Goal: Task Accomplishment & Management: Manage account settings

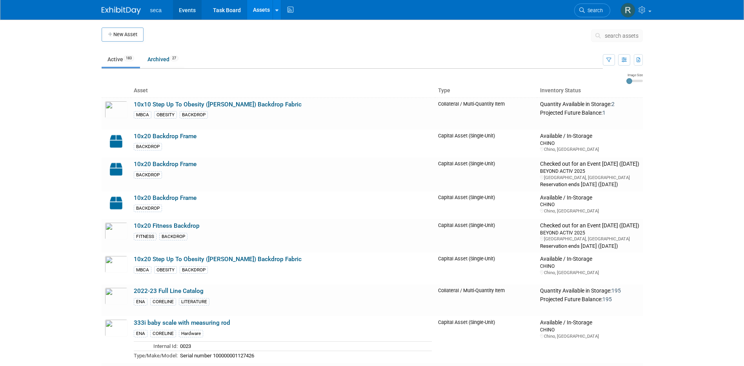
click at [191, 13] on link "Events" at bounding box center [187, 10] width 29 height 20
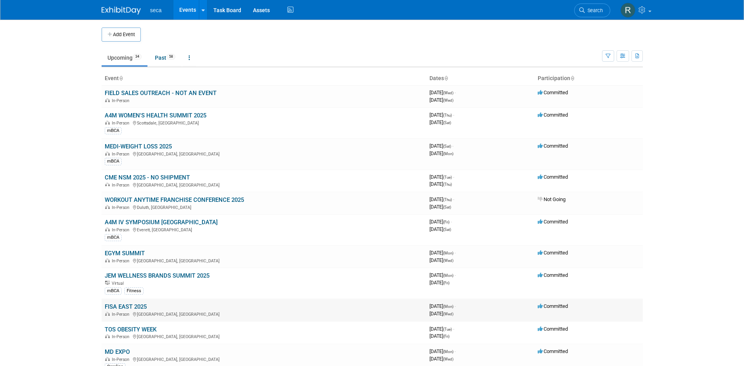
click at [141, 306] on link "FISA EAST 2025" at bounding box center [126, 306] width 42 height 7
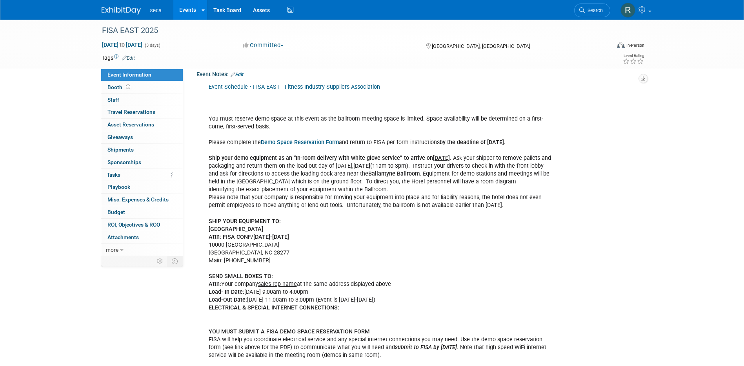
scroll to position [196, 0]
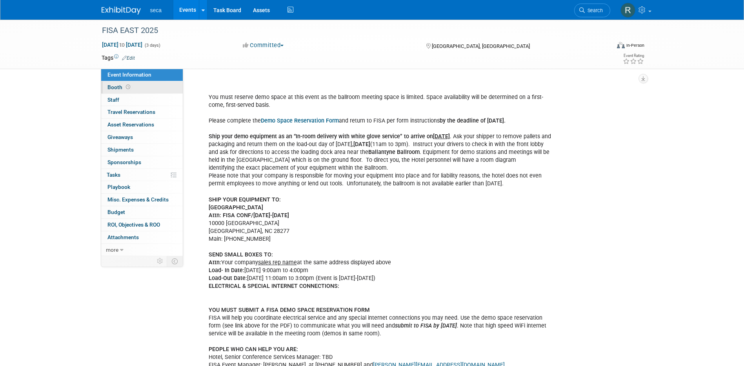
click at [137, 89] on link "Booth" at bounding box center [142, 87] width 82 height 12
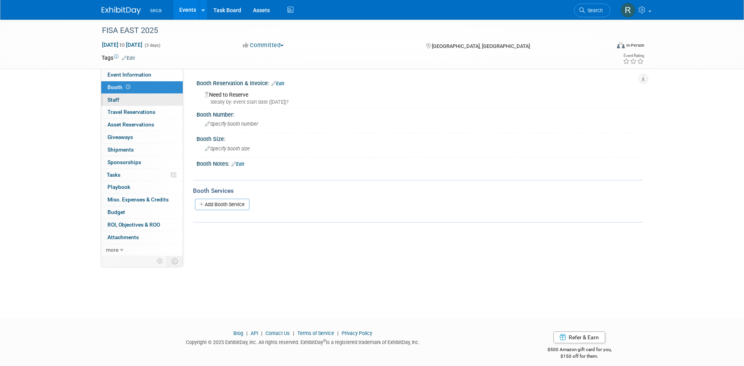
click at [132, 95] on link "0 Staff 0" at bounding box center [142, 100] width 82 height 12
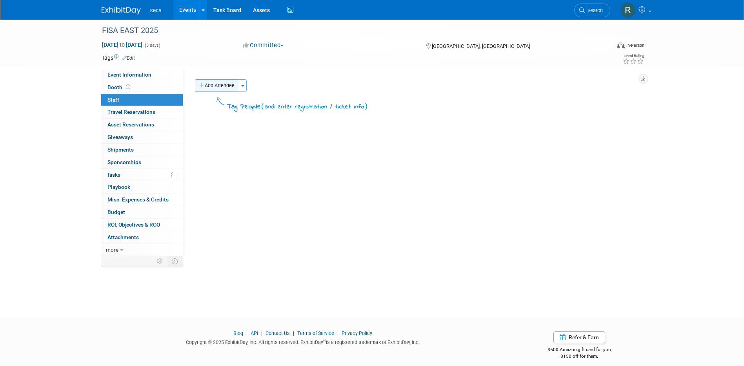
click at [216, 84] on button "Add Attendee" at bounding box center [217, 85] width 44 height 13
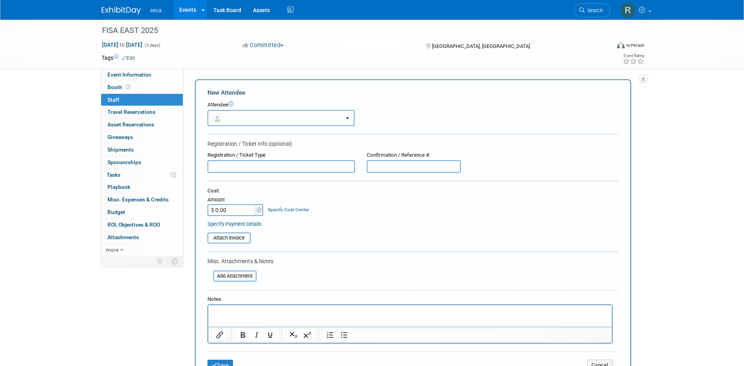
click at [246, 116] on button "button" at bounding box center [281, 118] width 147 height 16
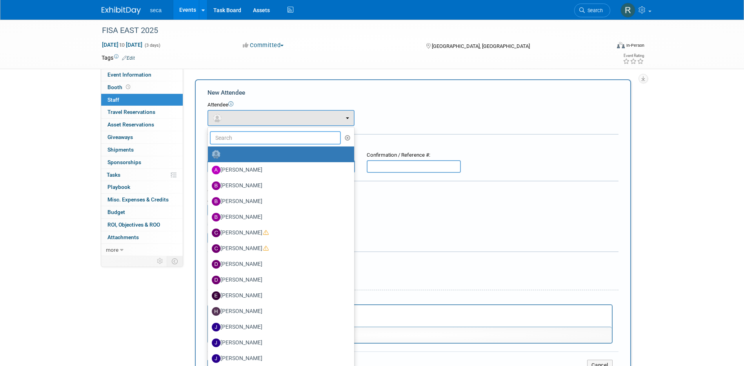
click at [245, 140] on input "text" at bounding box center [275, 137] width 131 height 13
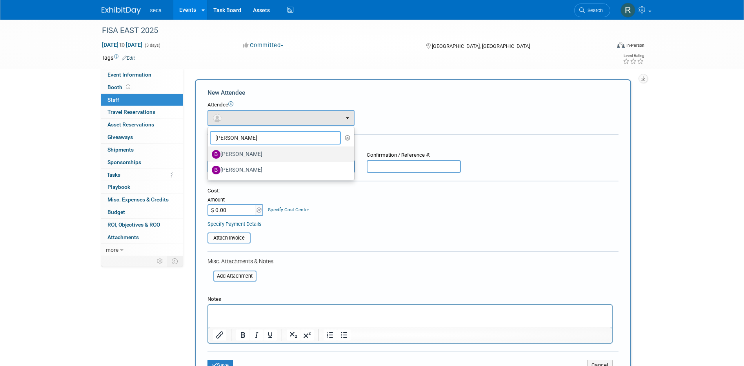
type input "bob"
click at [257, 153] on label "Bob Surface" at bounding box center [279, 154] width 135 height 13
click at [209, 153] on input "Bob Surface" at bounding box center [206, 153] width 5 height 5
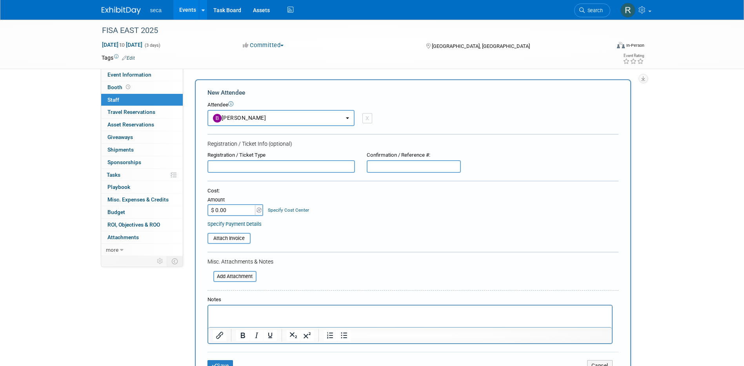
select select "e2ef97a7-72c7-4f37-be13-27e381f9004d"
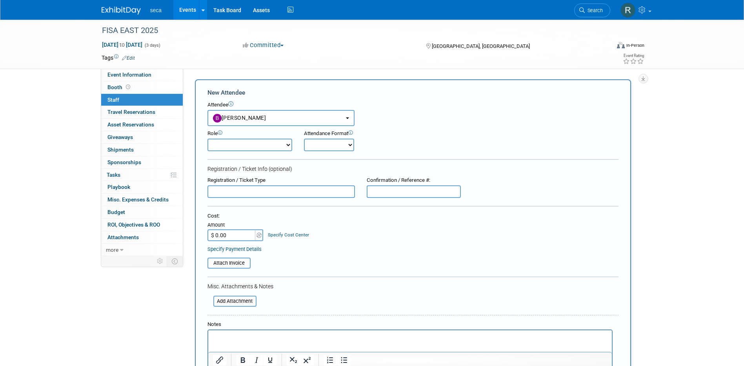
drag, startPoint x: 326, startPoint y: 147, endPoint x: 326, endPoint y: 152, distance: 5.5
click at [326, 147] on select "Onsite Remote" at bounding box center [329, 145] width 50 height 13
select select "1"
click at [304, 139] on select "Onsite Remote" at bounding box center [329, 145] width 50 height 13
click at [398, 158] on form "New Attendee Attendee <img src="https://www.exhibitday.com/Images/Unassigned-Us…" at bounding box center [413, 244] width 411 height 313
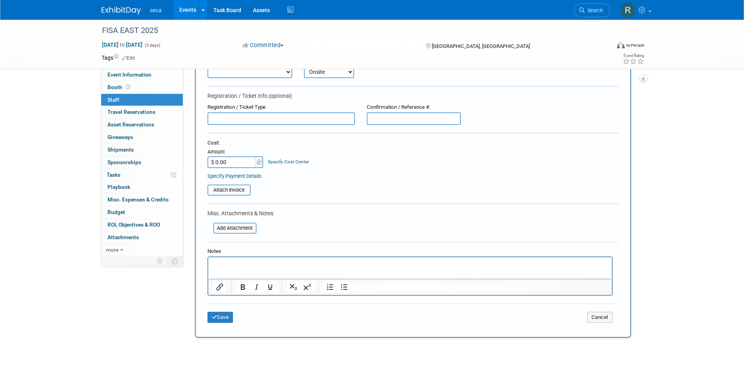
scroll to position [138, 0]
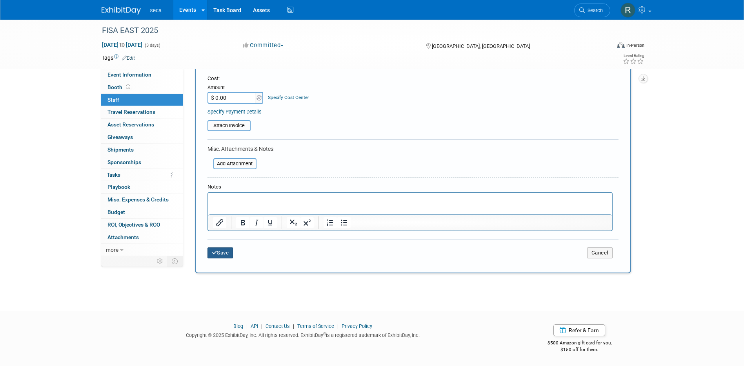
click at [212, 255] on icon "submit" at bounding box center [214, 252] width 5 height 5
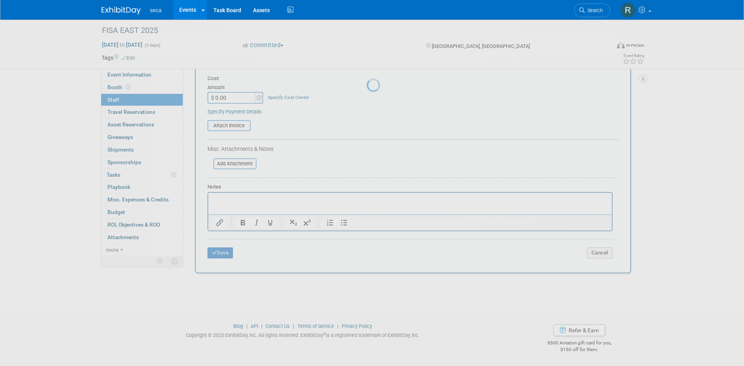
scroll to position [7, 0]
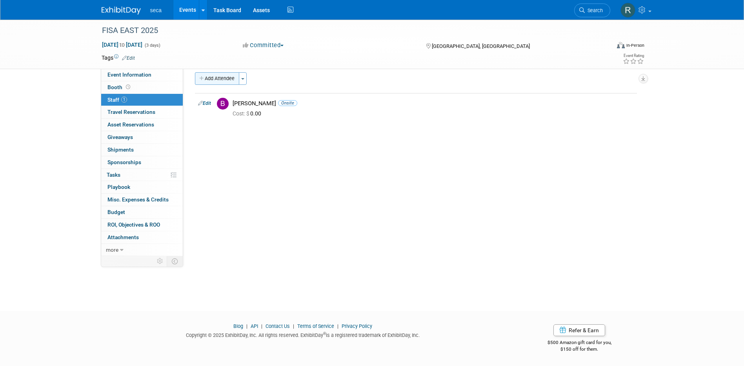
drag, startPoint x: 140, startPoint y: 74, endPoint x: 201, endPoint y: 83, distance: 61.8
click at [140, 74] on span "Event Information" at bounding box center [130, 74] width 44 height 6
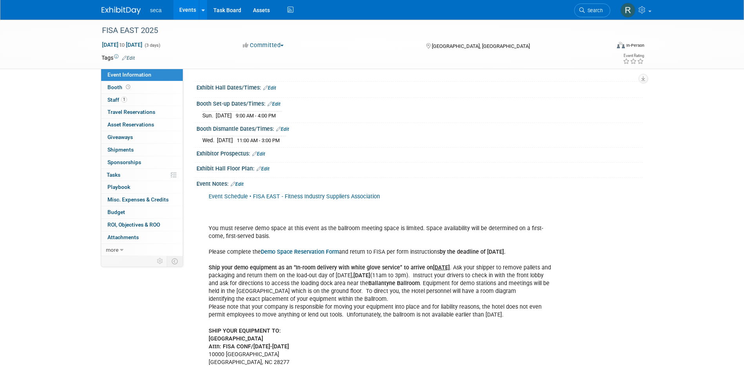
scroll to position [63, 0]
click at [133, 161] on span "Sponsorships 0" at bounding box center [125, 162] width 34 height 6
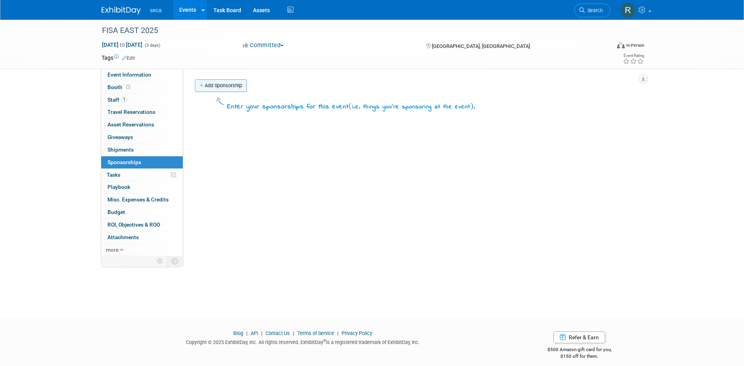
click at [226, 90] on link "Add Sponsorship" at bounding box center [221, 85] width 52 height 13
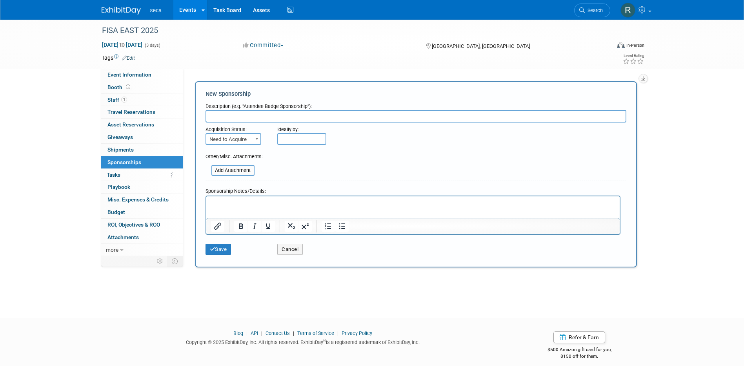
click at [229, 115] on input "text" at bounding box center [416, 116] width 421 height 13
type input "One Rep sponsorship"
click at [232, 135] on span "Need to Acquire" at bounding box center [233, 139] width 54 height 11
select select "2"
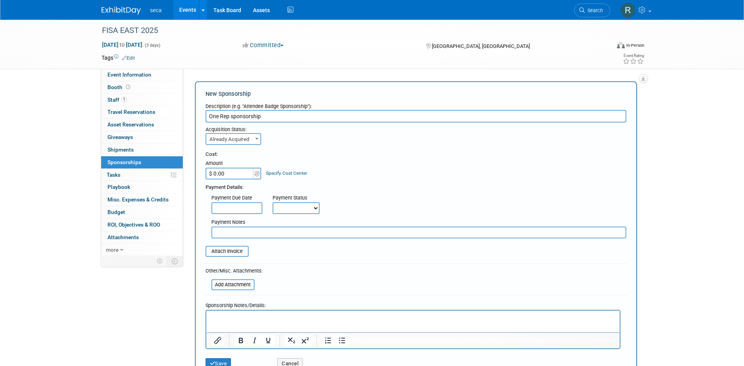
click at [234, 116] on input "One Rep sponsorship" at bounding box center [416, 116] width 421 height 13
click at [271, 115] on input "One Rep Sponsorship" at bounding box center [416, 116] width 421 height 13
type input "One Rep Sponsorship"
click at [237, 170] on input "$ 0.00" at bounding box center [230, 174] width 49 height 12
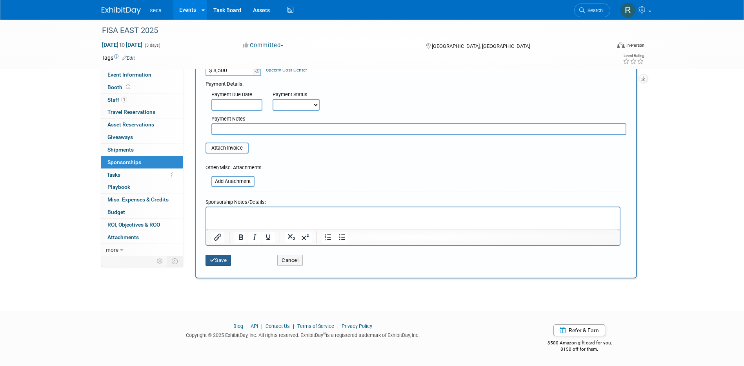
type input "$ 8,500.00"
click at [228, 261] on button "Save" at bounding box center [219, 260] width 26 height 11
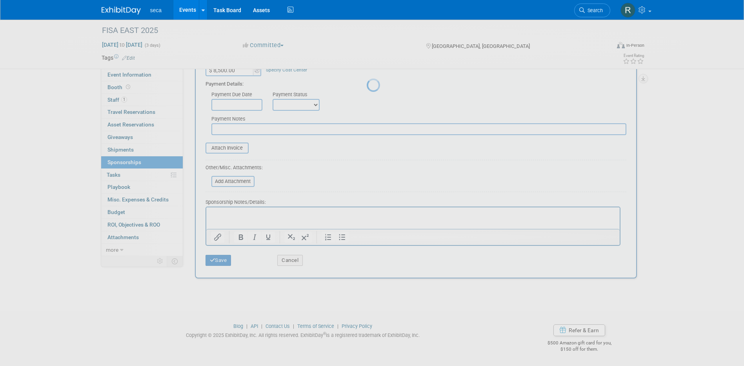
scroll to position [7, 0]
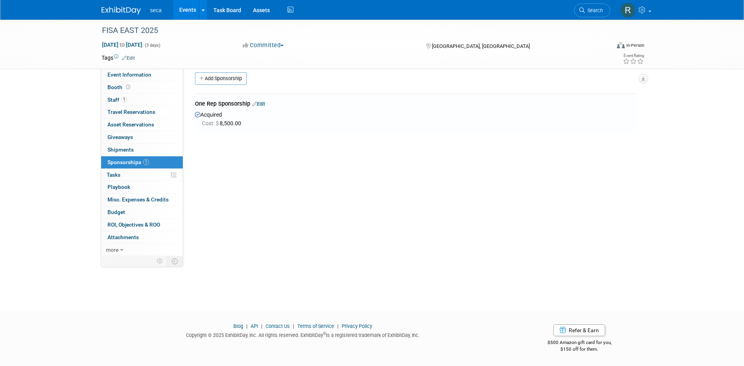
click at [264, 104] on link "Edit" at bounding box center [258, 104] width 13 height 6
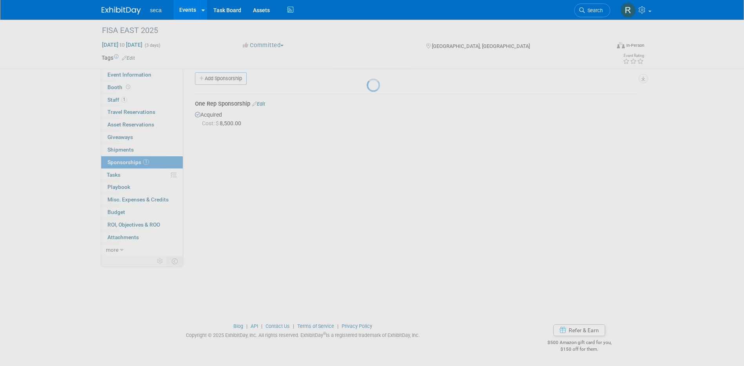
select select "9"
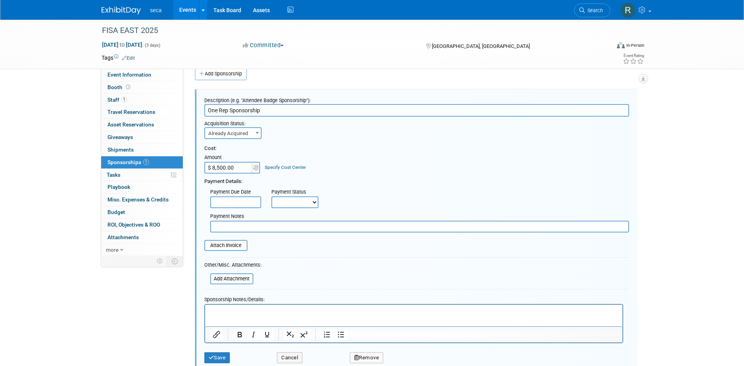
scroll to position [0, 0]
click at [283, 203] on select "Not Paid Yet Partially Paid Paid in Full" at bounding box center [295, 202] width 47 height 12
select select "1"
click at [272, 196] on select "Not Paid Yet Partially Paid Paid in Full" at bounding box center [295, 202] width 47 height 12
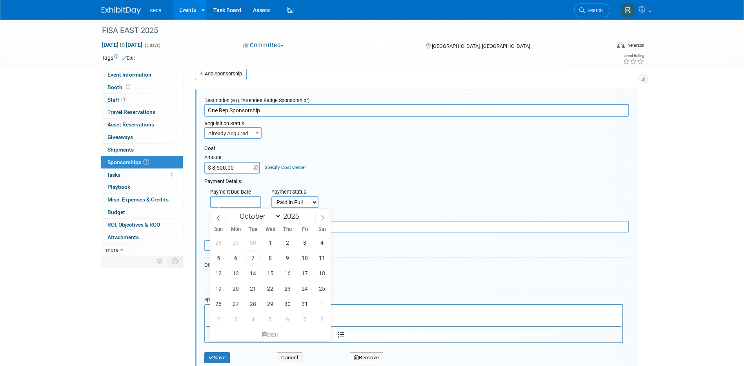
click at [238, 206] on input "text" at bounding box center [235, 202] width 51 height 12
click at [382, 195] on div "Payment Due Date Payment Status Not Paid Yet Partially Paid Paid in Full Next P…" at bounding box center [417, 196] width 437 height 23
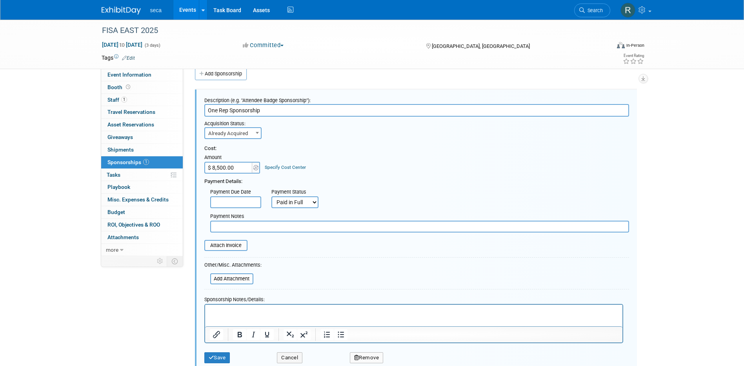
click at [278, 225] on input "text" at bounding box center [419, 227] width 419 height 12
click at [293, 226] on input "check was cashed on" at bounding box center [419, 227] width 419 height 12
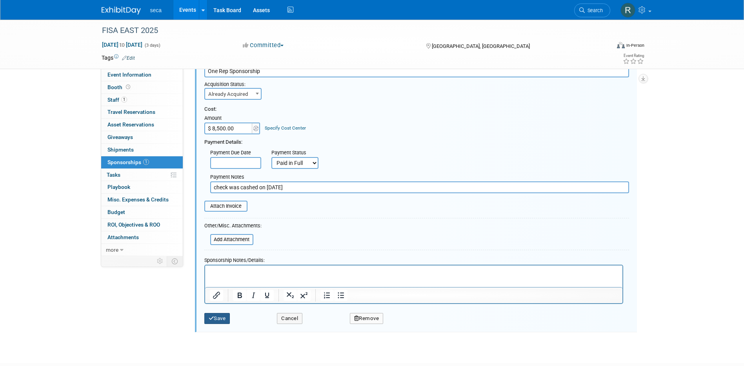
type input "check was cashed on 8/25/25"
click at [222, 318] on button "Save" at bounding box center [217, 318] width 26 height 11
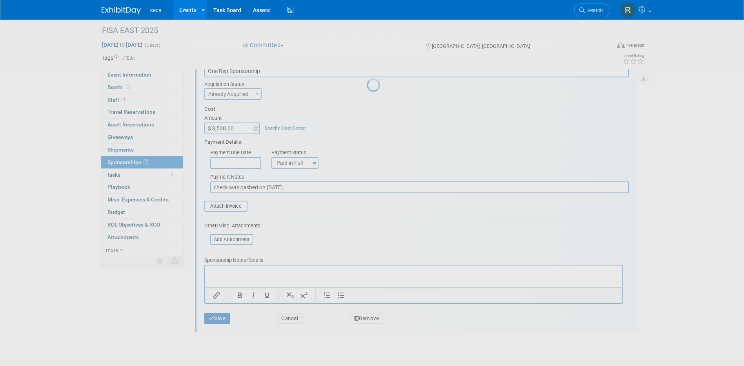
scroll to position [7, 0]
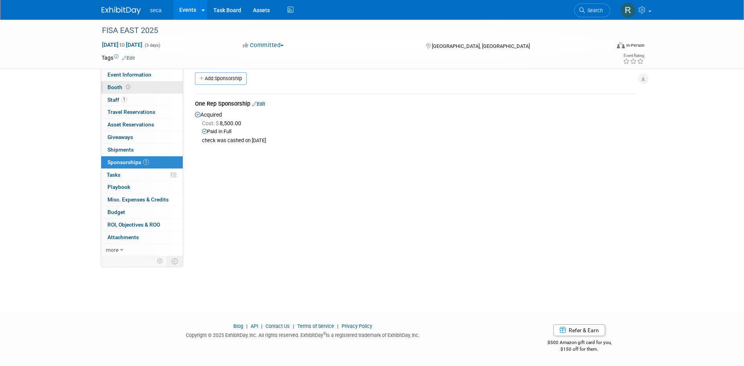
click at [138, 89] on link "Booth" at bounding box center [142, 87] width 82 height 12
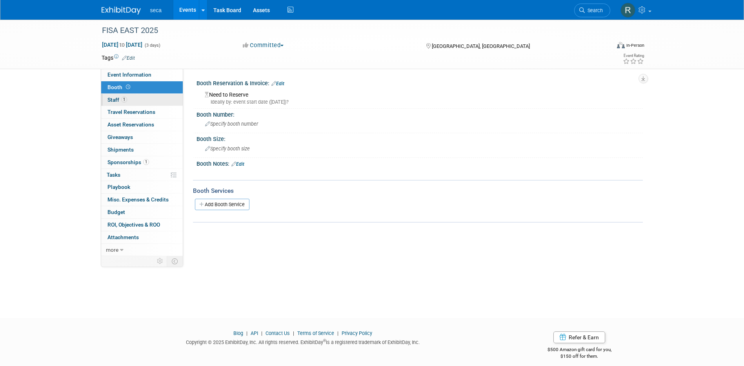
click at [138, 100] on link "1 Staff 1" at bounding box center [142, 100] width 82 height 12
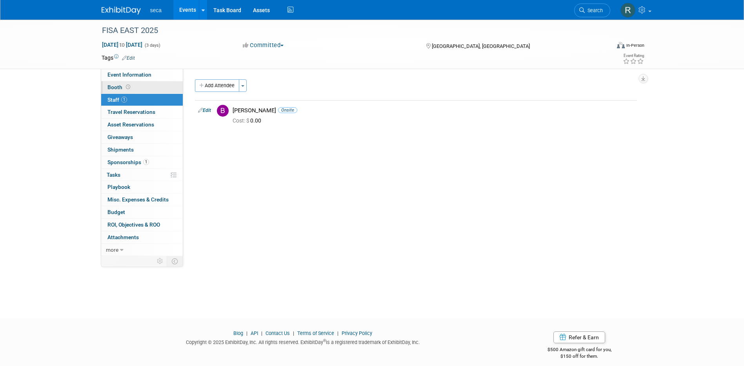
click at [138, 91] on link "Booth" at bounding box center [142, 87] width 82 height 12
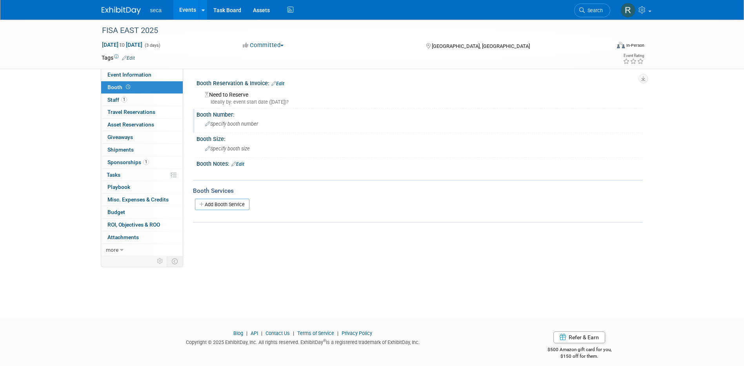
click at [235, 126] on span "Specify booth number" at bounding box center [231, 124] width 53 height 6
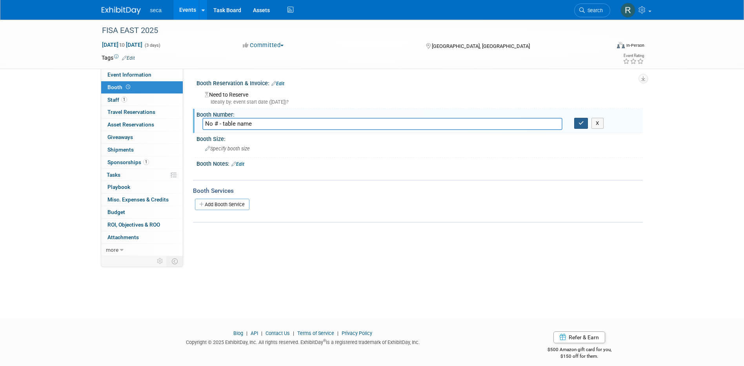
type input "No # - table name"
click at [582, 125] on icon "button" at bounding box center [581, 122] width 5 height 5
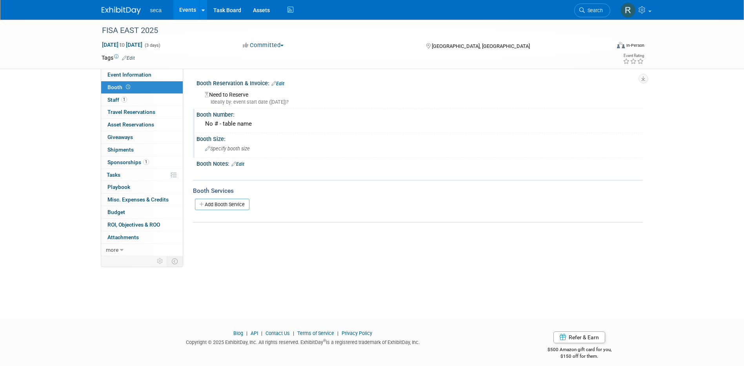
click at [246, 150] on span "Specify booth size" at bounding box center [227, 149] width 45 height 6
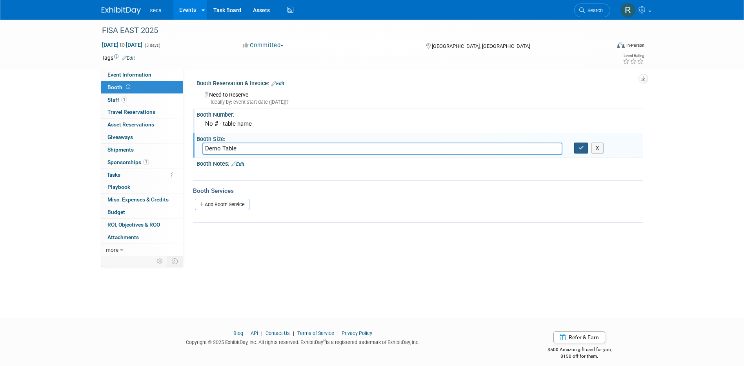
type input "Demo Table"
click at [581, 147] on icon "button" at bounding box center [581, 147] width 5 height 5
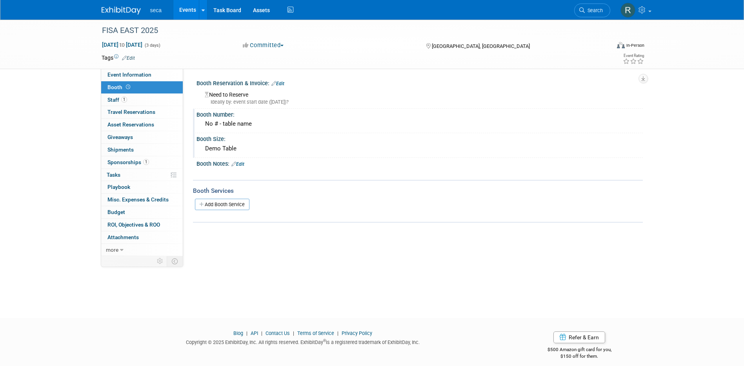
click at [244, 165] on link "Edit" at bounding box center [238, 163] width 13 height 5
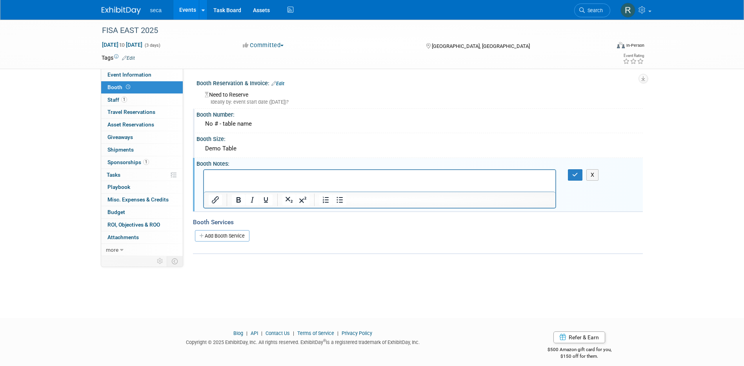
click at [281, 179] on p "Rich Text Area. Press ALT-0 for help." at bounding box center [379, 177] width 343 height 8
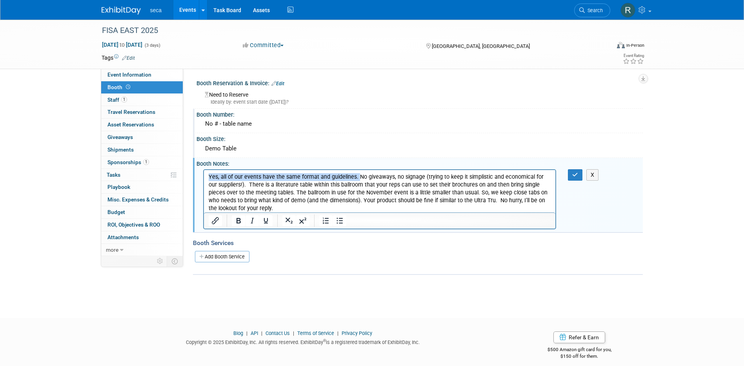
drag, startPoint x: 356, startPoint y: 176, endPoint x: 192, endPoint y: 173, distance: 163.7
click at [204, 173] on html "Yes, all of our events have the same format and guidelines. No giveaways, no si…" at bounding box center [380, 191] width 352 height 42
click at [328, 185] on p "Yes, all of our events have the same format and guidelines. No giveaways, no si…" at bounding box center [379, 192] width 343 height 39
click at [280, 208] on p "Yes, all of our events have the same format and guidelines. No giveaways, no si…" at bounding box center [379, 192] width 343 height 39
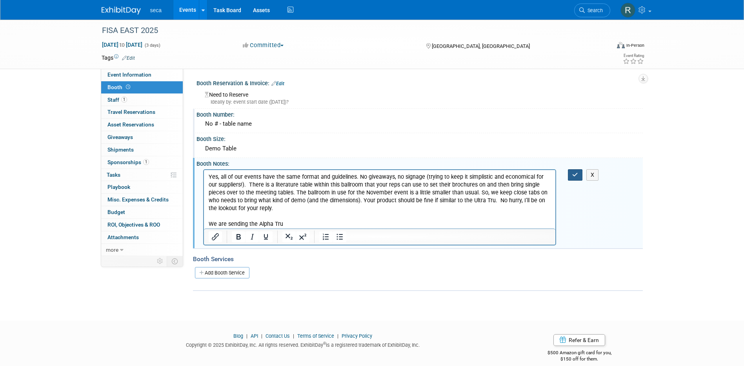
click at [573, 175] on icon "button" at bounding box center [576, 174] width 6 height 5
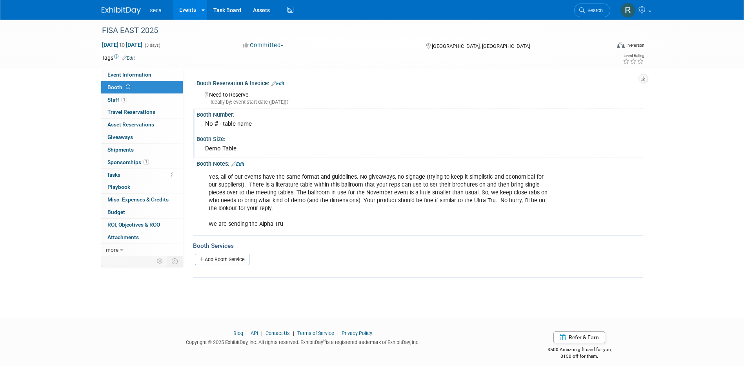
drag, startPoint x: 231, startPoint y: 175, endPoint x: 230, endPoint y: 209, distance: 33.8
click at [231, 175] on div "Yes, all of our events have the same format and guidelines. No giveaways, no si…" at bounding box center [380, 200] width 354 height 63
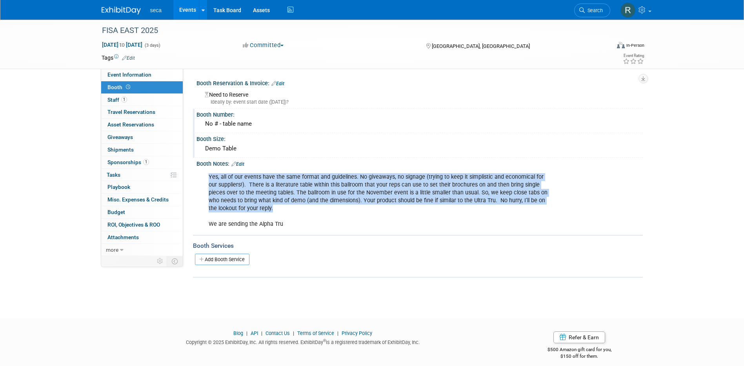
drag, startPoint x: 234, startPoint y: 209, endPoint x: 204, endPoint y: 178, distance: 43.0
click at [204, 178] on div "Yes, all of our events have the same format and guidelines. No giveaways, no si…" at bounding box center [380, 200] width 354 height 63
copy div "Yes, all of our events have the same format and guidelines. No giveaways, no si…"
click at [330, 211] on div "Yes, all of our events have the same format and guidelines. No giveaways, no si…" at bounding box center [380, 200] width 354 height 63
